Goal: Ask a question

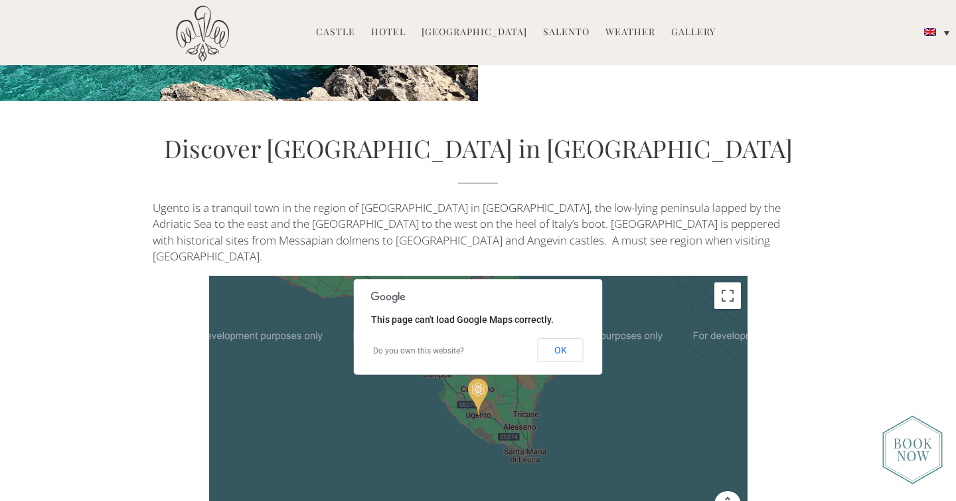
scroll to position [2805, 0]
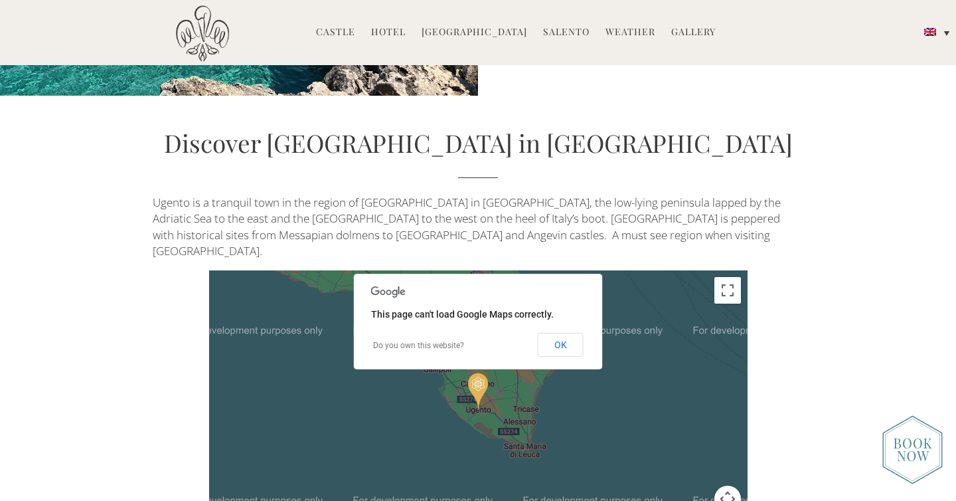
click at [702, 384] on div at bounding box center [478, 409] width 538 height 279
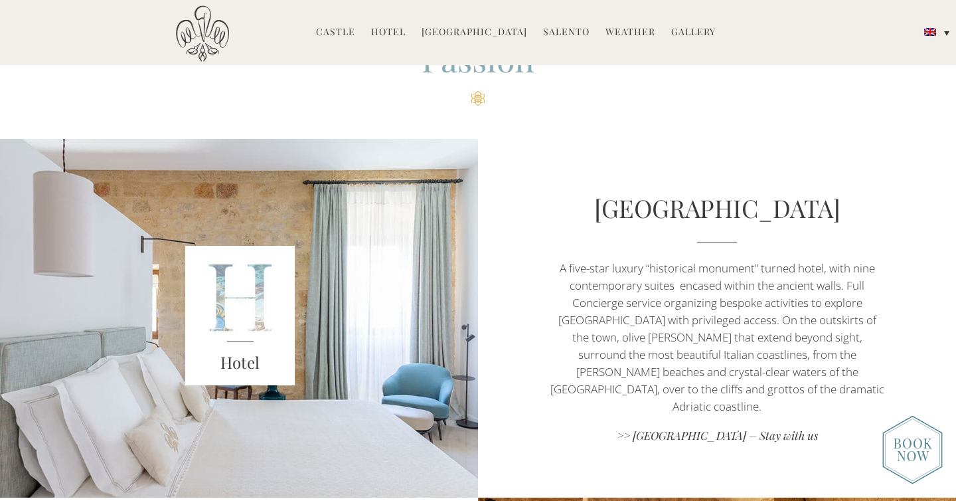
scroll to position [388, 0]
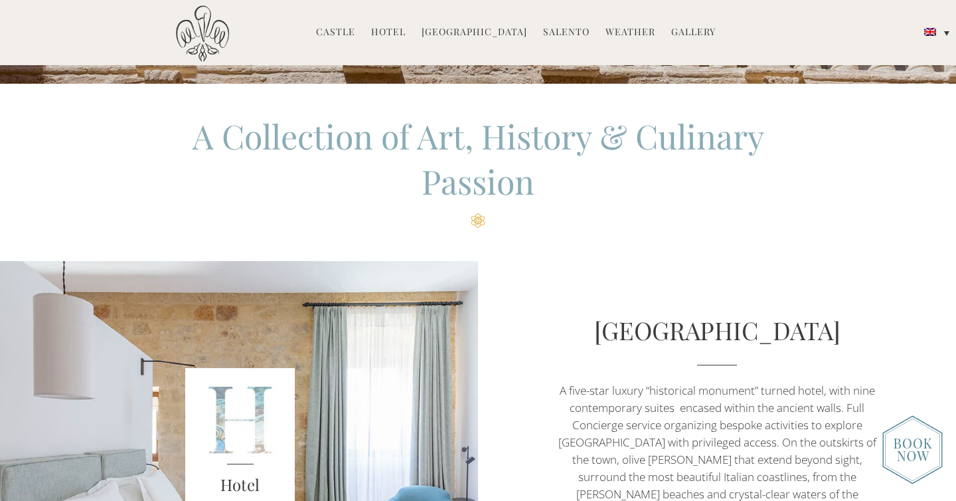
click at [402, 35] on link "Hotel" at bounding box center [388, 32] width 35 height 15
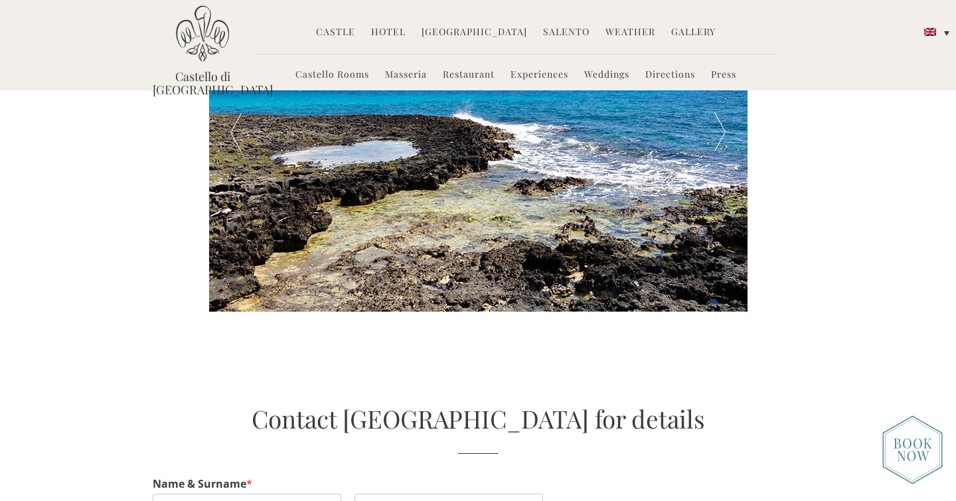
scroll to position [2435, 0]
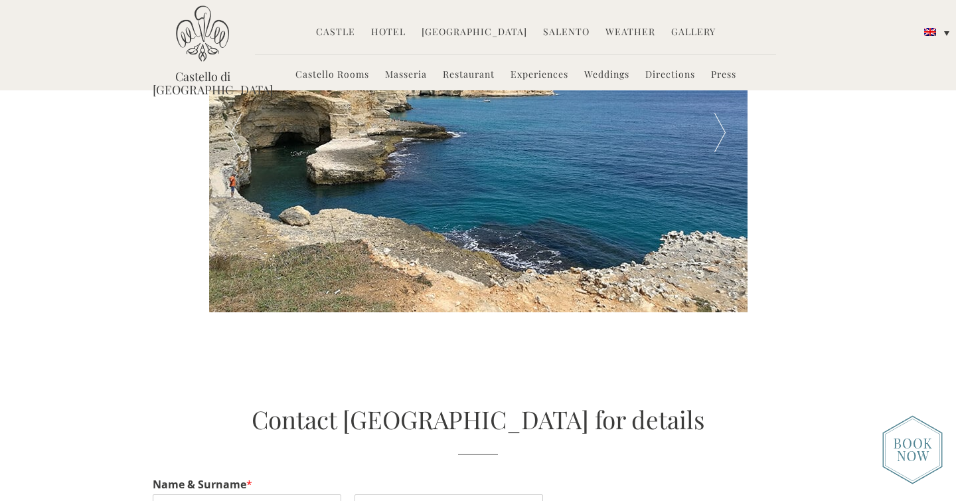
click at [339, 77] on link "Castello Rooms" at bounding box center [332, 75] width 74 height 15
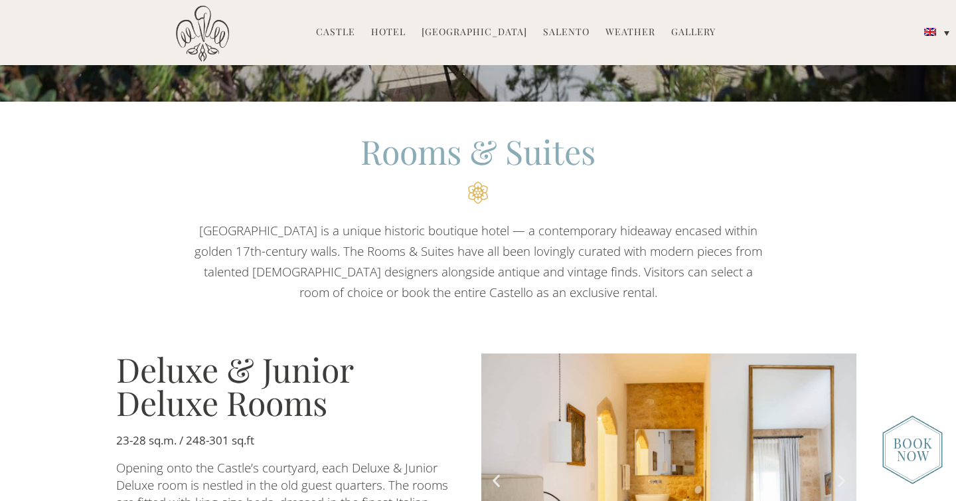
scroll to position [495, 0]
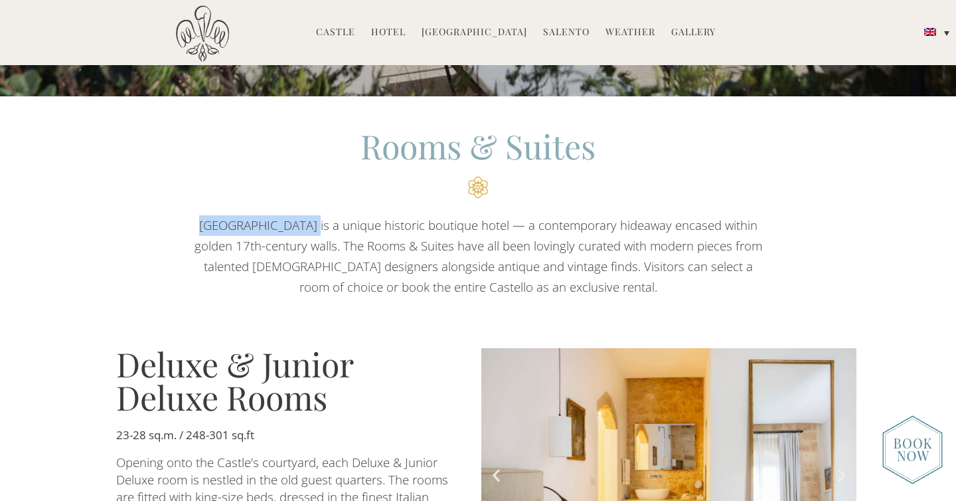
drag, startPoint x: 204, startPoint y: 228, endPoint x: 305, endPoint y: 230, distance: 100.9
click at [305, 230] on div "[GEOGRAPHIC_DATA] is a unique historic boutique hotel — a contemporary hideaway…" at bounding box center [478, 256] width 575 height 82
copy span "Castello di [GEOGRAPHIC_DATA]"
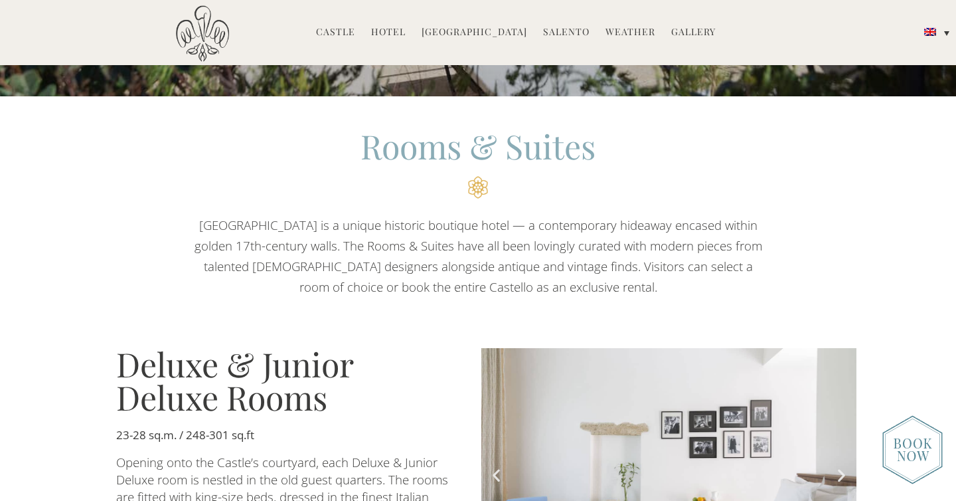
click at [86, 424] on section "Deluxe & Junior Deluxe Rooms 23-28 sq.m. / 248-301 sq.ft Opening onto the Castl…" at bounding box center [478, 491] width 956 height 349
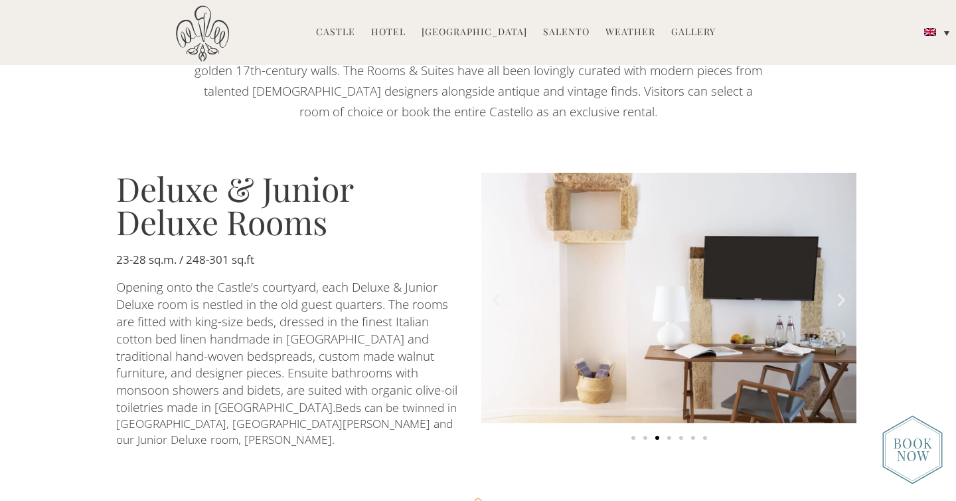
scroll to position [672, 0]
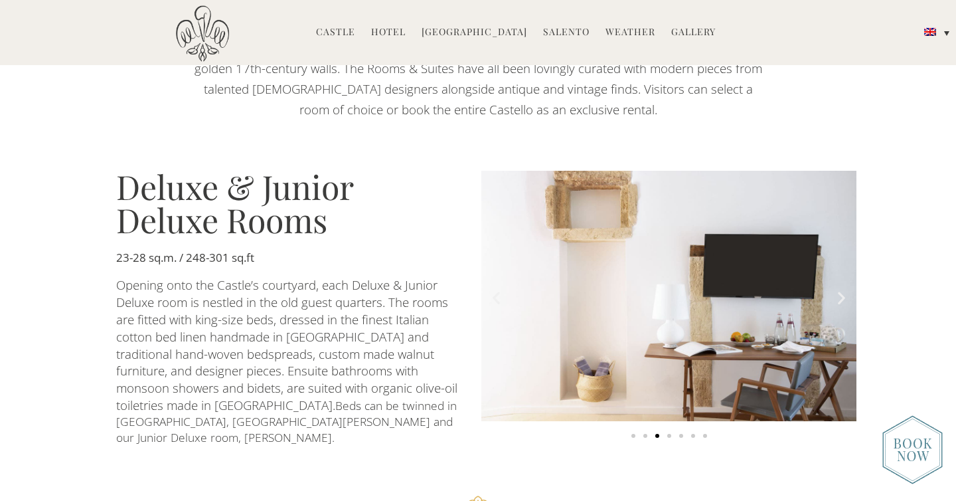
click at [844, 292] on icon "Next slide" at bounding box center [841, 297] width 17 height 17
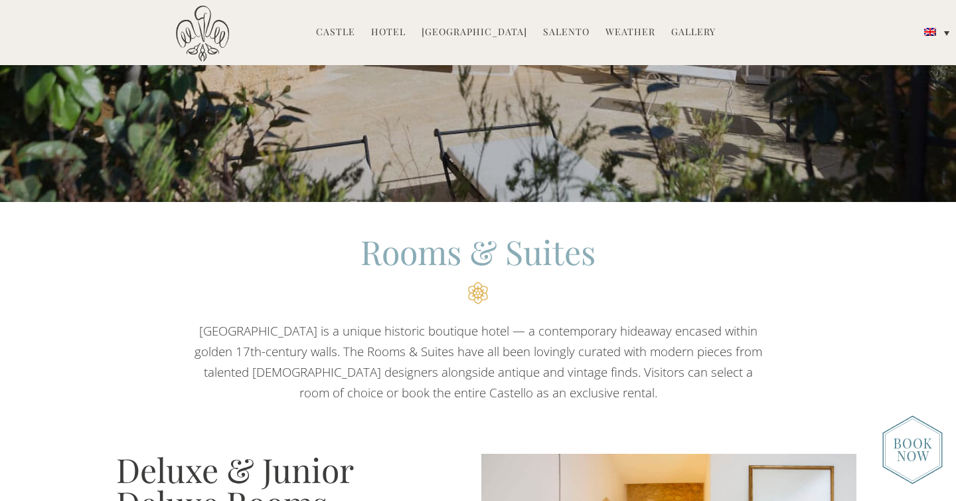
scroll to position [536, 0]
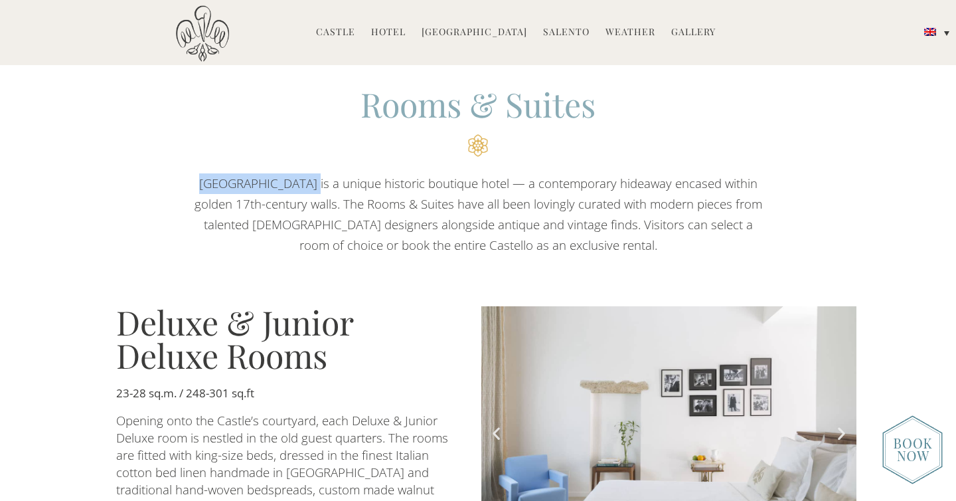
drag, startPoint x: 206, startPoint y: 184, endPoint x: 309, endPoint y: 185, distance: 102.9
click at [309, 185] on span "Castello di Ugento is a unique historic boutique hotel — a contemporary hideawa…" at bounding box center [480, 214] width 571 height 78
copy span "Castello di [GEOGRAPHIC_DATA]"
click at [115, 234] on div "Rooms & Suites Castello di Ugento is a unique historic boutique hotel — a conte…" at bounding box center [478, 172] width 757 height 168
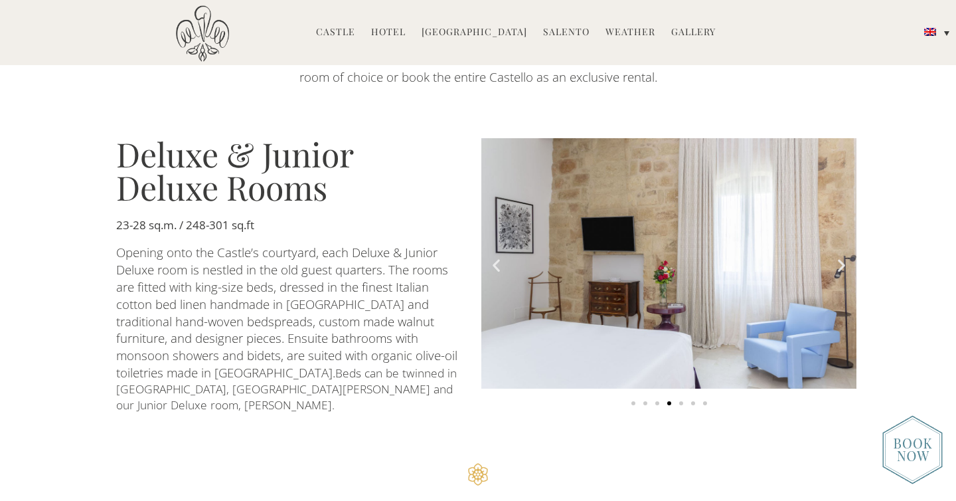
scroll to position [706, 0]
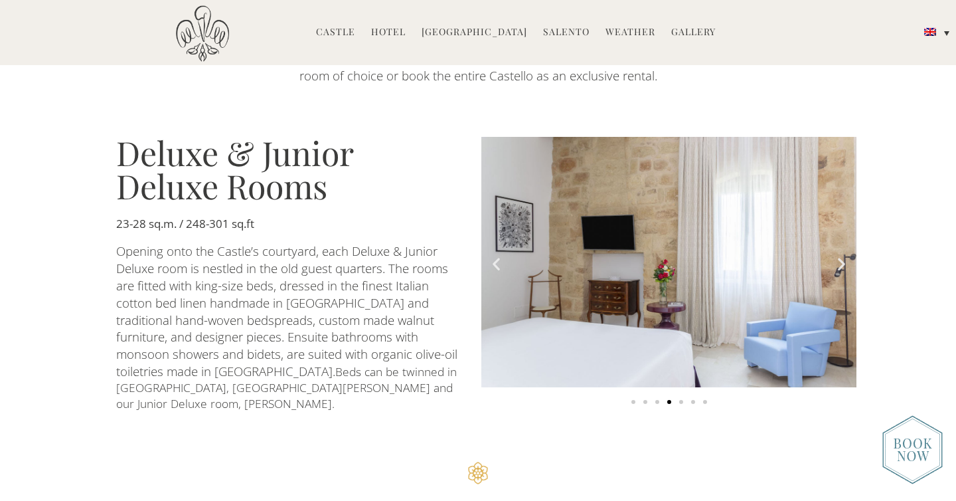
click at [841, 260] on icon "Next slide" at bounding box center [841, 264] width 17 height 17
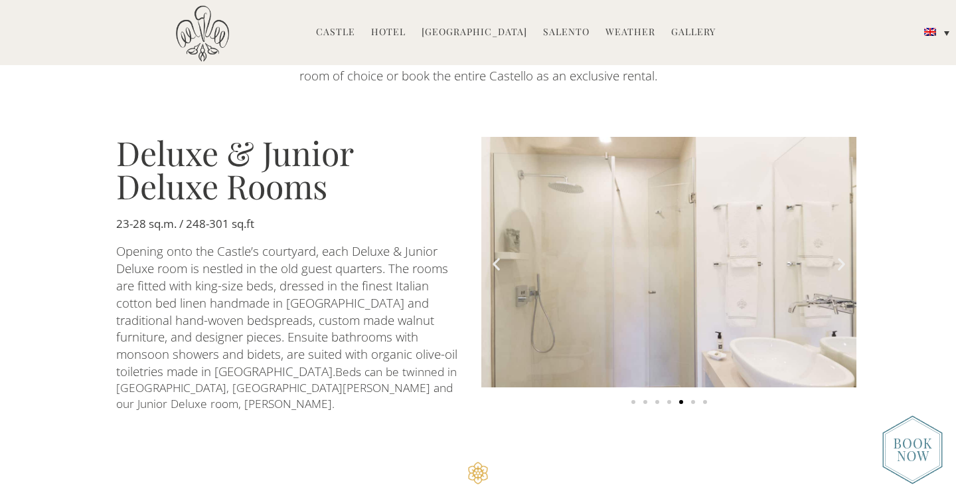
click at [841, 260] on icon "Next slide" at bounding box center [841, 264] width 17 height 17
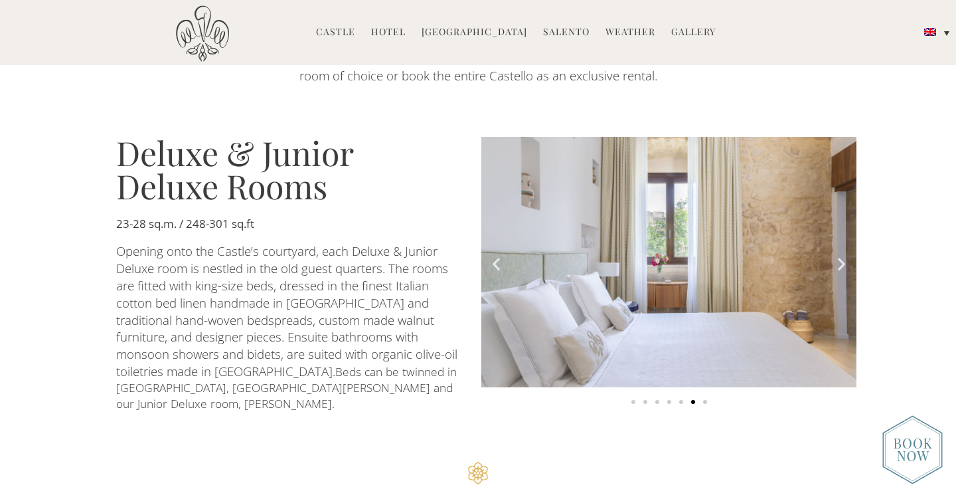
click at [841, 260] on icon "Next slide" at bounding box center [841, 264] width 17 height 17
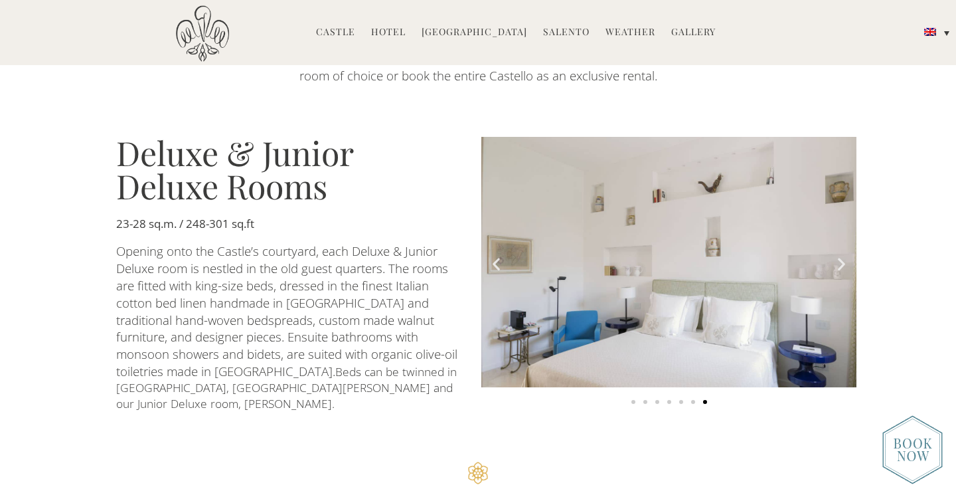
click at [841, 260] on icon "Next slide" at bounding box center [841, 264] width 17 height 17
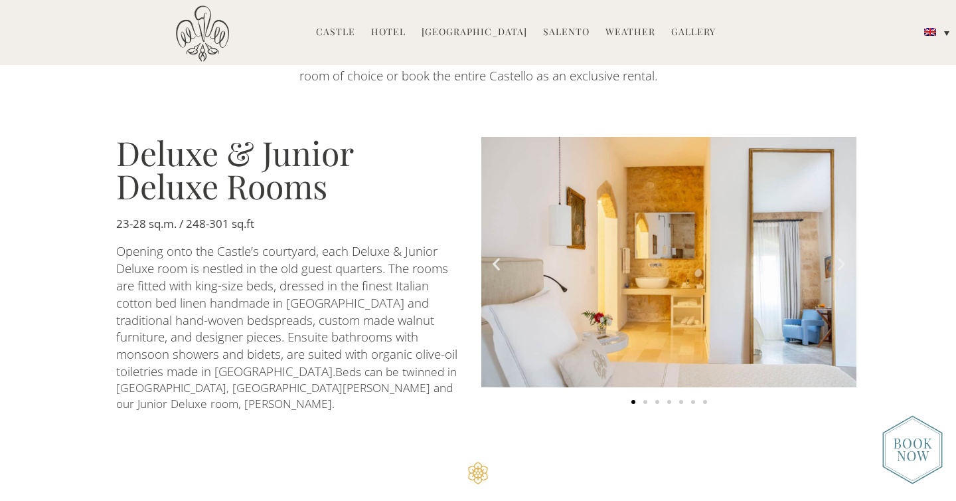
click at [841, 260] on icon "Next slide" at bounding box center [841, 264] width 17 height 17
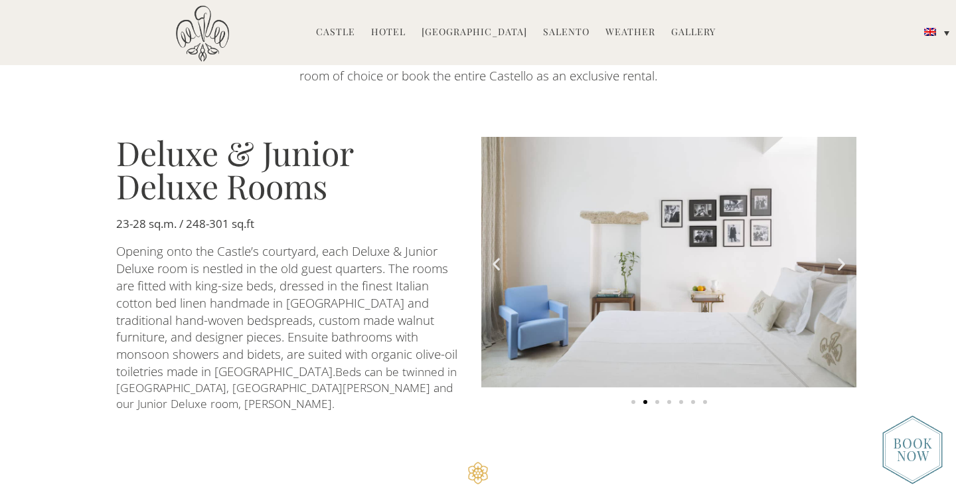
click at [841, 260] on icon "Next slide" at bounding box center [841, 264] width 17 height 17
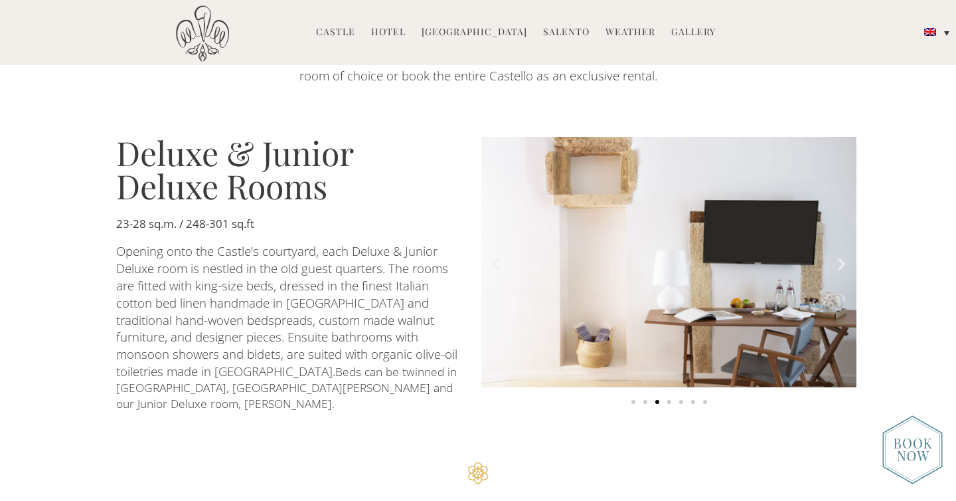
click at [841, 260] on icon "Next slide" at bounding box center [841, 264] width 17 height 17
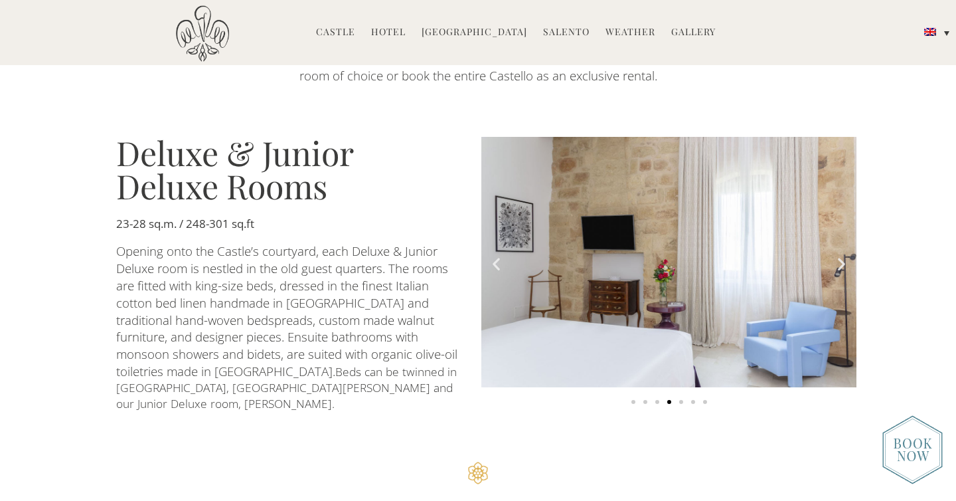
click at [841, 260] on icon "Next slide" at bounding box center [841, 264] width 17 height 17
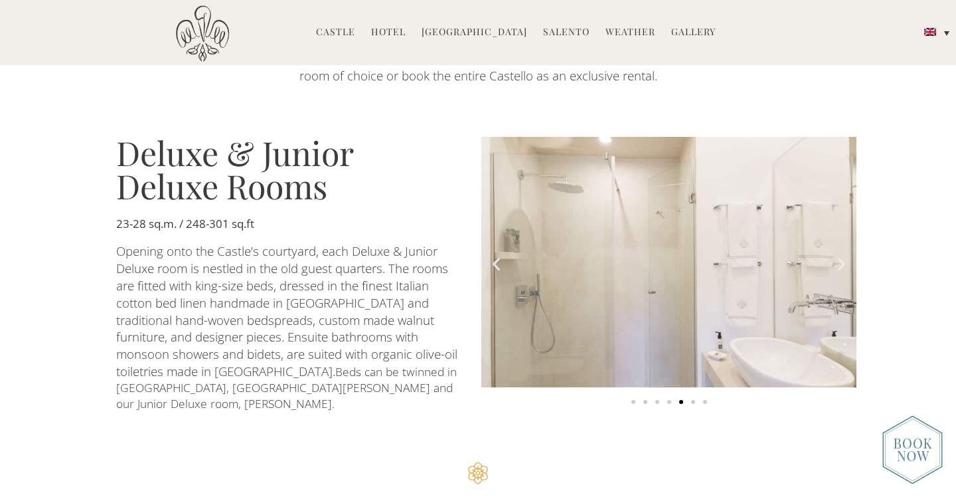
click at [841, 260] on icon "Next slide" at bounding box center [841, 264] width 17 height 17
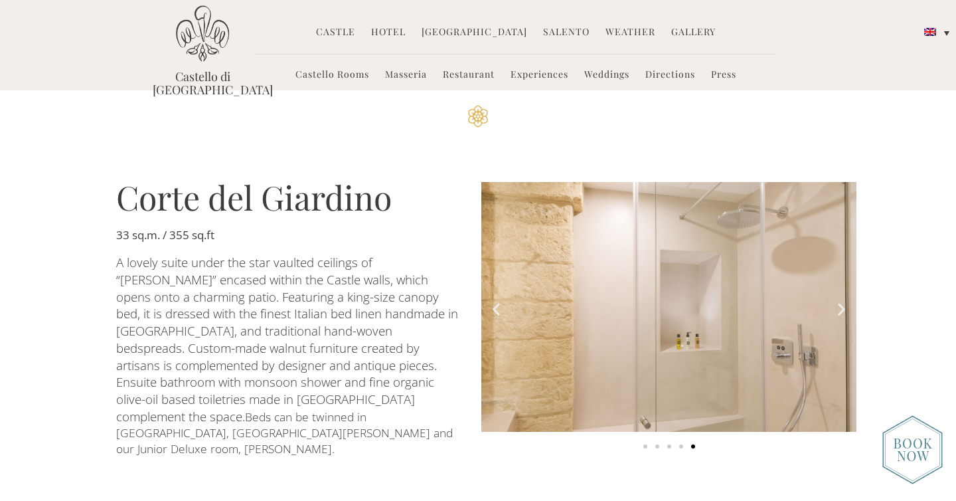
scroll to position [1058, 0]
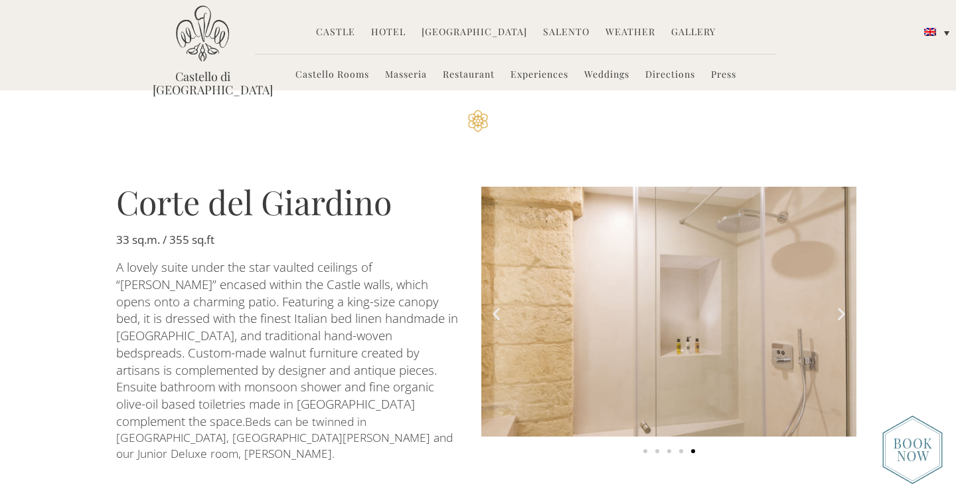
click at [842, 305] on icon "Next slide" at bounding box center [841, 313] width 17 height 17
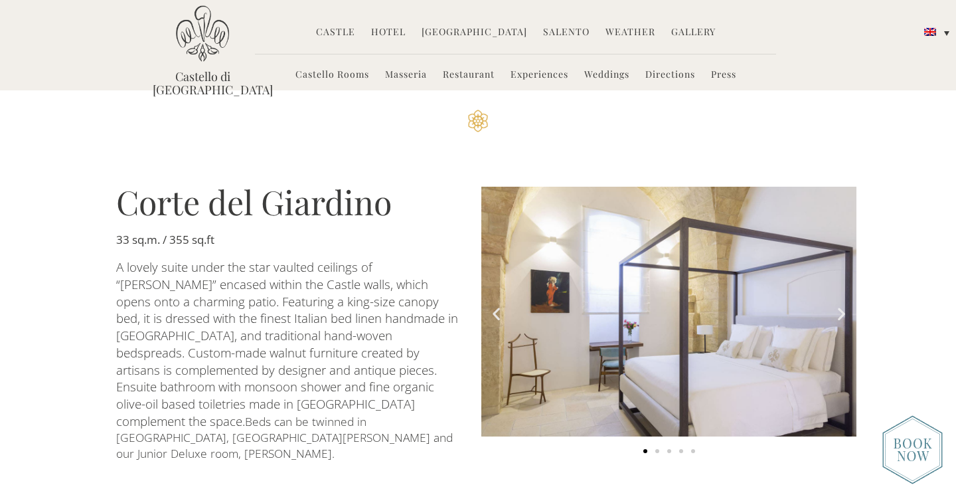
click at [842, 305] on icon "Next slide" at bounding box center [841, 313] width 17 height 17
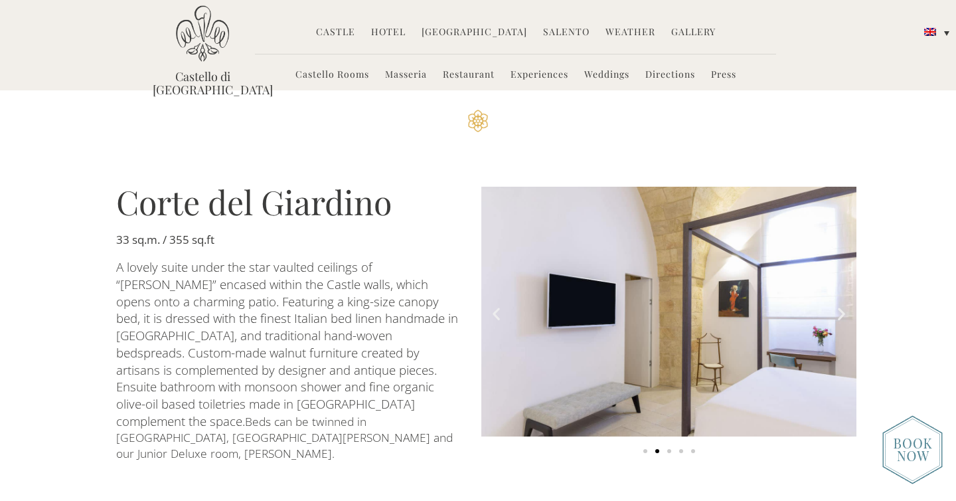
click at [842, 305] on icon "Next slide" at bounding box center [841, 313] width 17 height 17
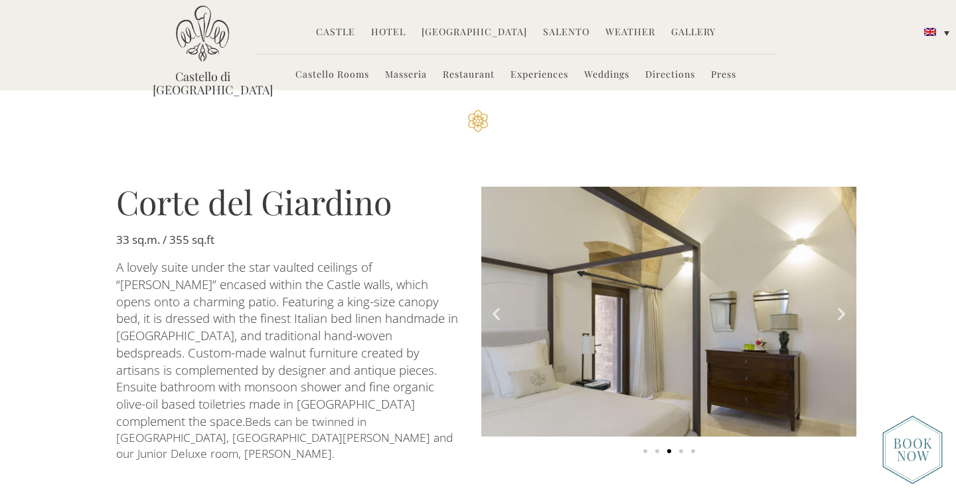
click at [842, 305] on icon "Next slide" at bounding box center [841, 313] width 17 height 17
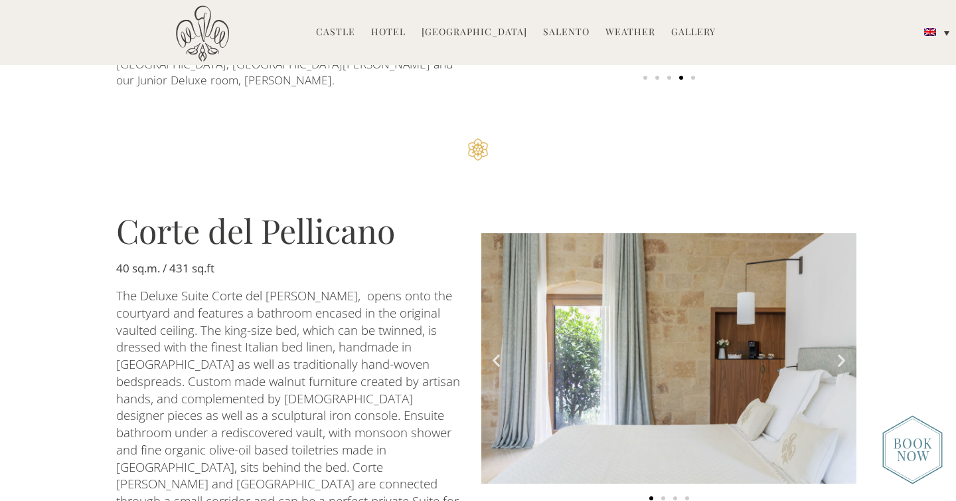
scroll to position [1432, 0]
click at [844, 351] on icon "Next slide" at bounding box center [841, 359] width 17 height 17
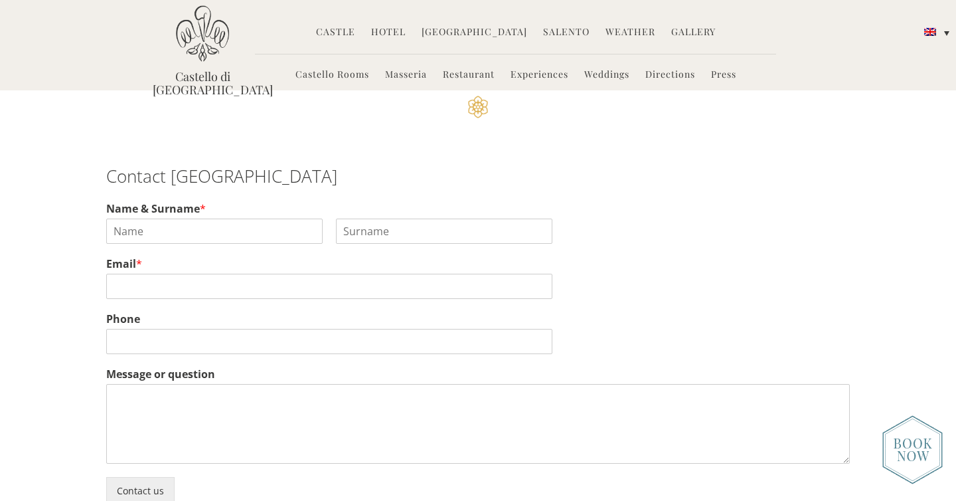
scroll to position [3166, 0]
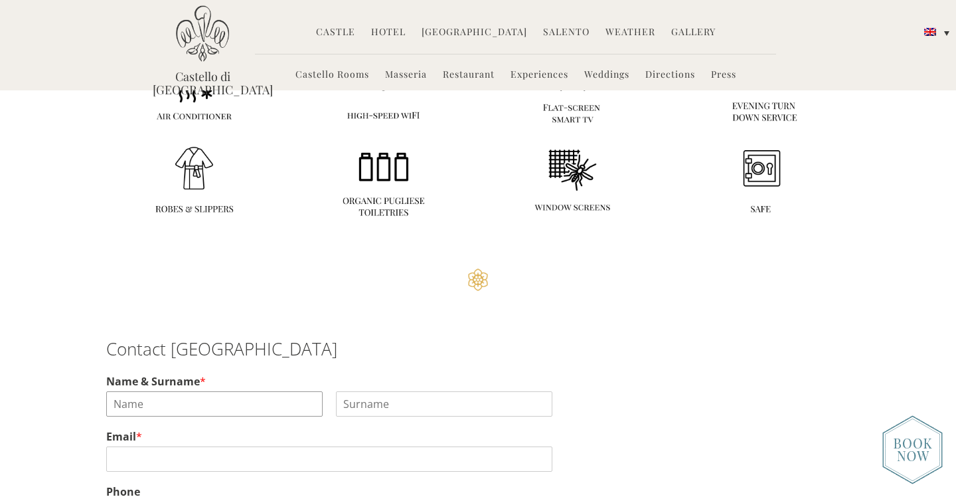
click at [250, 391] on input "Name & Surname *" at bounding box center [214, 403] width 216 height 25
type input "Jill"
type input "Southworth"
type input "jillsouthworth@mac.com"
type input "9709038882"
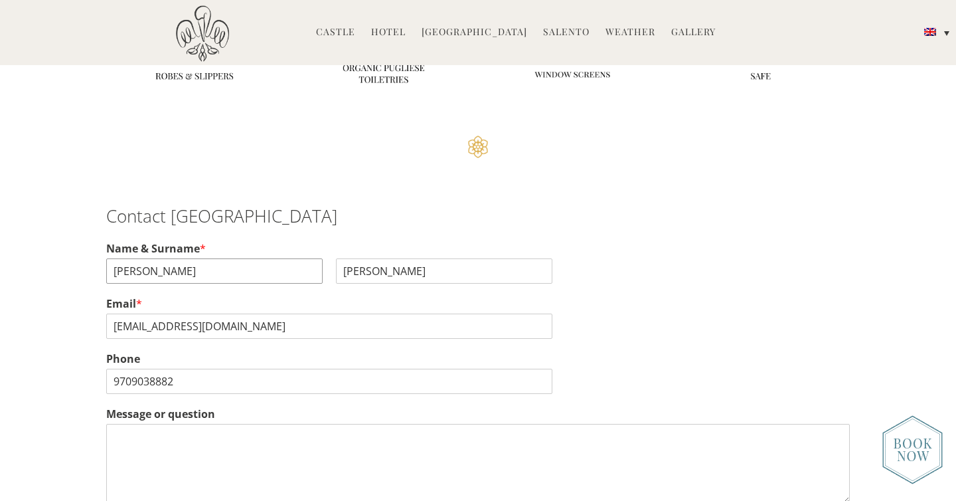
scroll to position [3308, 0]
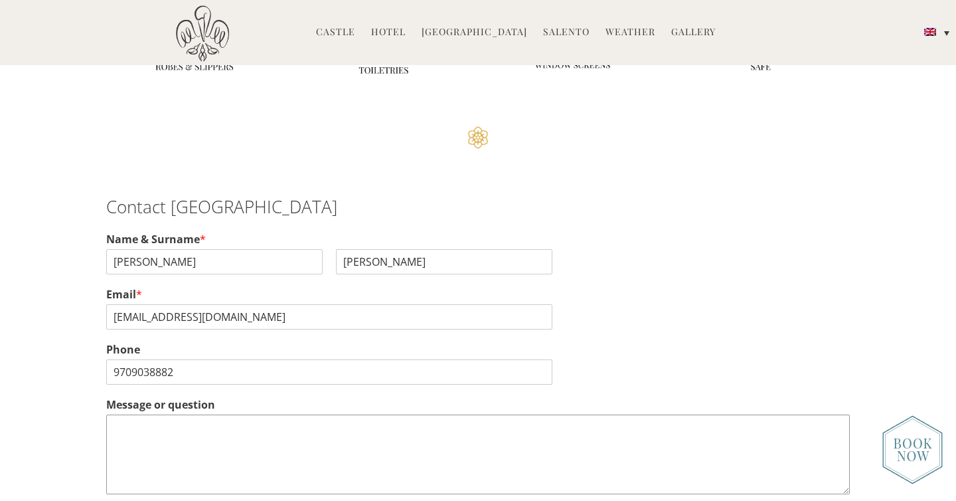
click at [123, 414] on textarea "Message or question" at bounding box center [478, 454] width 744 height 80
type textarea "g"
click at [116, 414] on textarea "Good evening, I have bought a house" at bounding box center [478, 454] width 744 height 80
click at [339, 414] on textarea "Good evening, I am an Australian and have bought a house" at bounding box center [478, 454] width 744 height 80
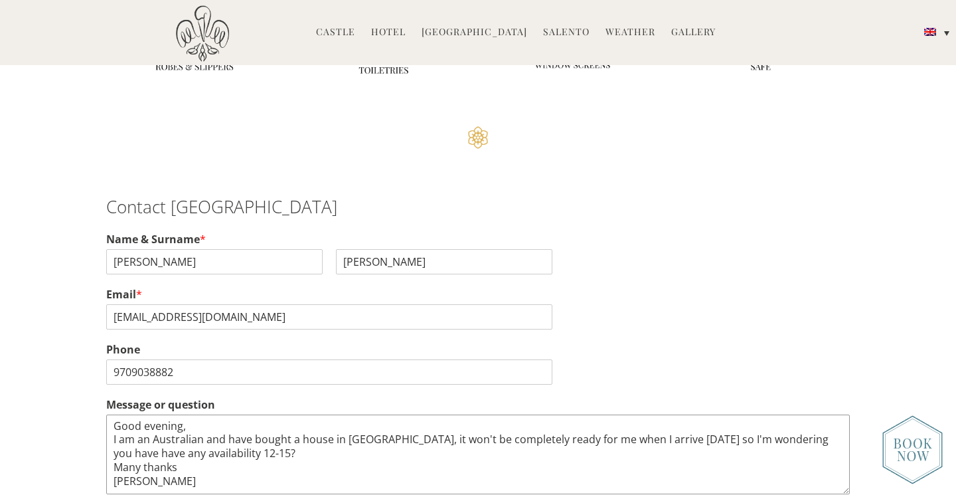
type textarea "Good evening, I am an Australian and have bought a house in Ruffano, it won't b…"
